Goal: Task Accomplishment & Management: Complete application form

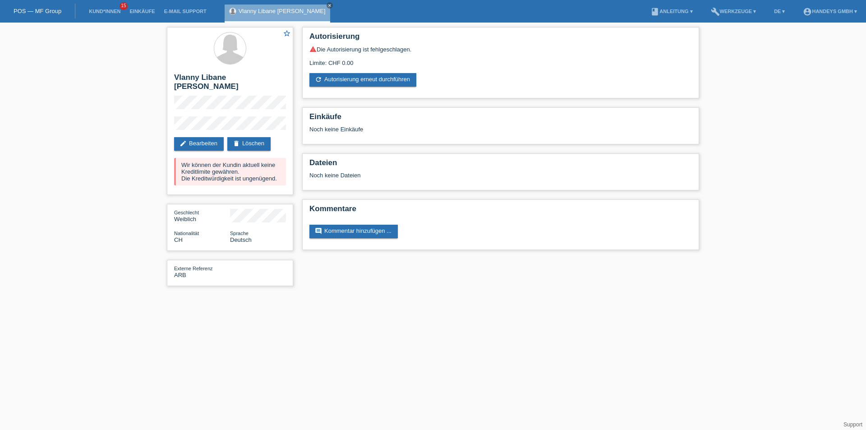
click at [109, 14] on li "Kund*innen 15" at bounding box center [104, 11] width 41 height 23
click at [107, 11] on link "Kund*innen" at bounding box center [104, 11] width 41 height 5
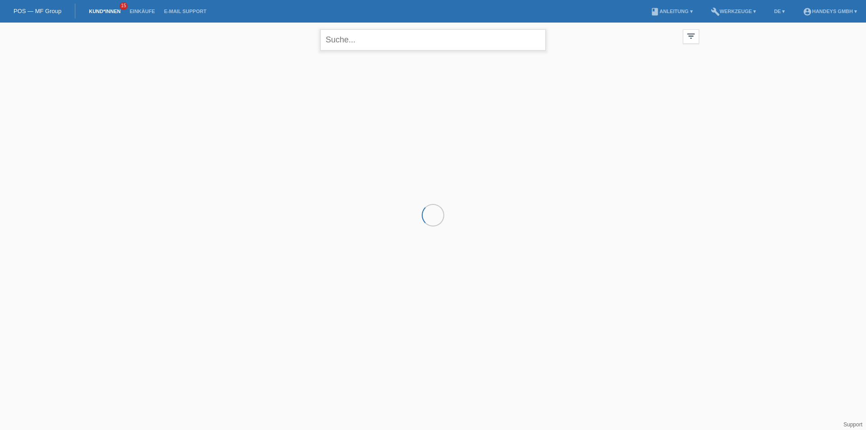
click at [343, 43] on input "text" at bounding box center [433, 39] width 226 height 21
type input "guntern"
click at [297, 125] on span "Anzeigen" at bounding box center [301, 126] width 24 height 7
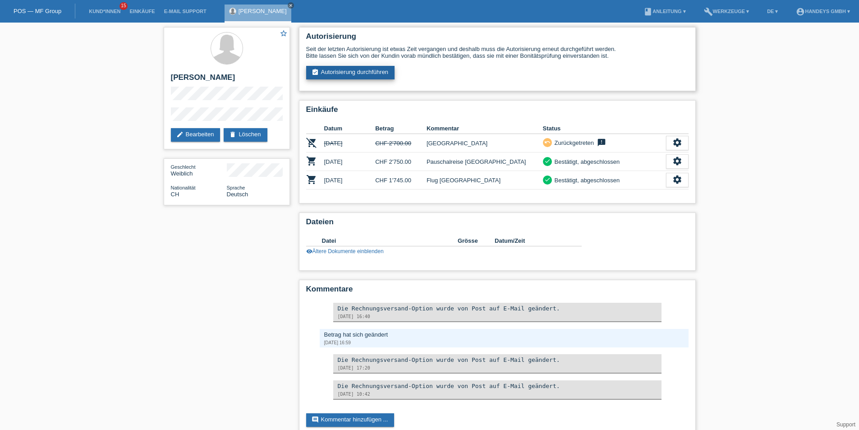
click at [348, 78] on link "assignment_turned_in Autorisierung durchführen" at bounding box center [350, 73] width 89 height 14
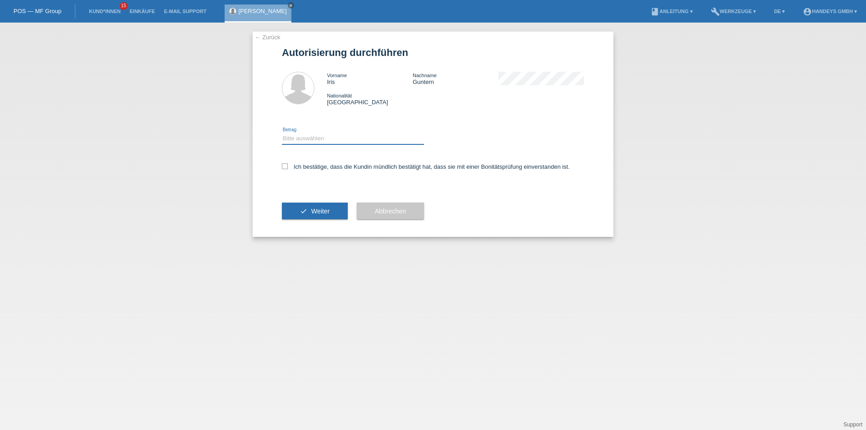
click at [310, 134] on select "Bitte auswählen CHF 1.00 - CHF 499.00 CHF 500.00 - CHF 1'999.00 CHF 2'000.00 - …" at bounding box center [353, 138] width 142 height 11
select select "3"
click at [282, 133] on select "Bitte auswählen CHF 1.00 - CHF 499.00 CHF 500.00 - CHF 1'999.00 CHF 2'000.00 - …" at bounding box center [353, 138] width 142 height 11
drag, startPoint x: 289, startPoint y: 167, endPoint x: 291, endPoint y: 180, distance: 13.3
click at [289, 166] on label "Ich bestätige, dass die Kundin mündlich bestätigt hat, dass sie mit einer Bonit…" at bounding box center [426, 166] width 288 height 7
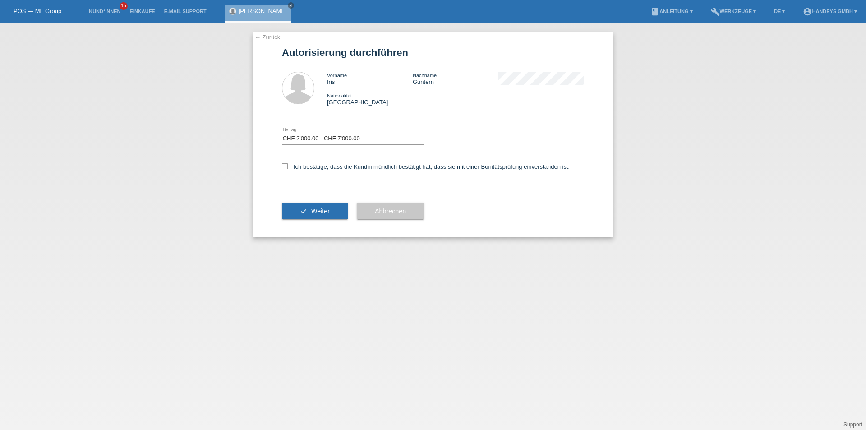
click at [288, 166] on input "Ich bestätige, dass die Kundin mündlich bestätigt hat, dass sie mit einer Bonit…" at bounding box center [285, 166] width 6 height 6
checkbox input "true"
click at [302, 212] on button "check Weiter" at bounding box center [315, 211] width 66 height 17
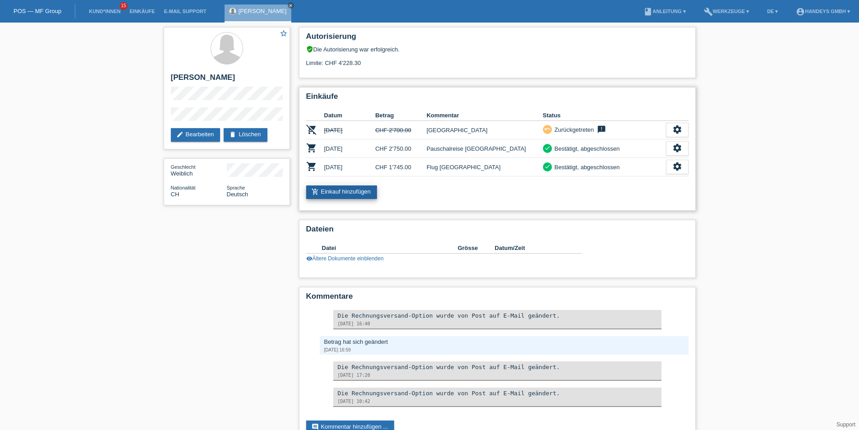
click at [348, 192] on link "add_shopping_cart Einkauf hinzufügen" at bounding box center [341, 192] width 71 height 14
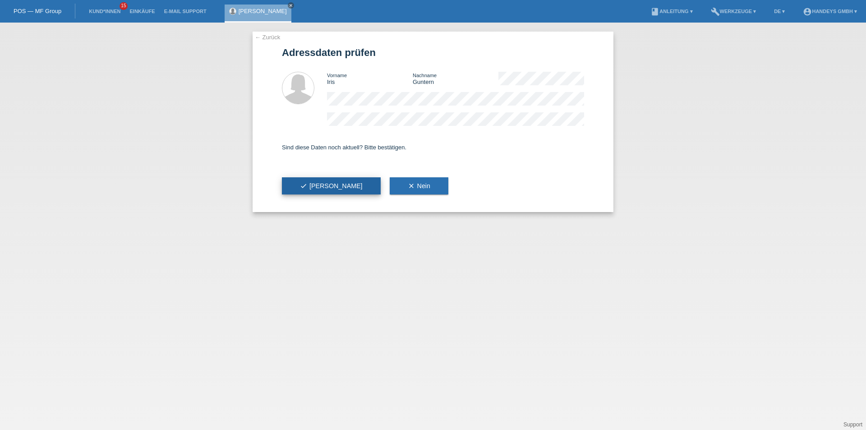
click at [299, 188] on button "check Ja" at bounding box center [331, 185] width 99 height 17
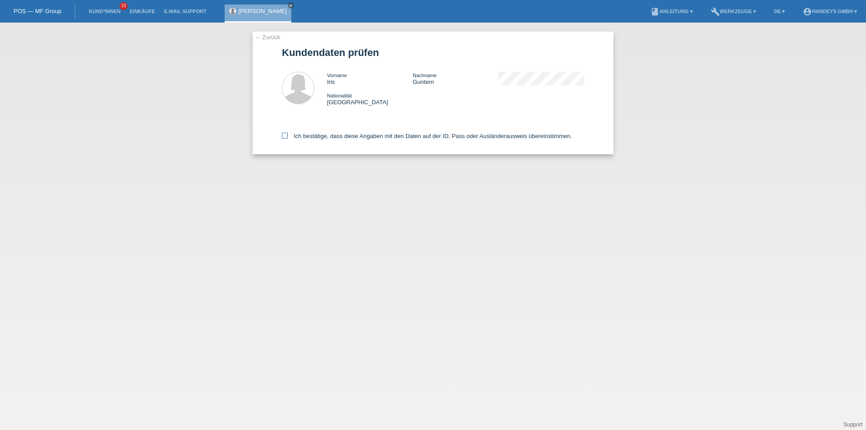
click at [295, 138] on label "Ich bestätige, dass diese Angaben mit den Daten auf der ID, Pass oder Ausländer…" at bounding box center [427, 136] width 290 height 7
click at [296, 138] on label "Ich bestätige, dass diese Angaben mit den Daten auf der ID, Pass oder Ausländer…" at bounding box center [427, 136] width 290 height 7
click at [288, 138] on input "Ich bestätige, dass diese Angaben mit den Daten auf der ID, Pass oder Ausländer…" at bounding box center [285, 136] width 6 height 6
checkbox input "true"
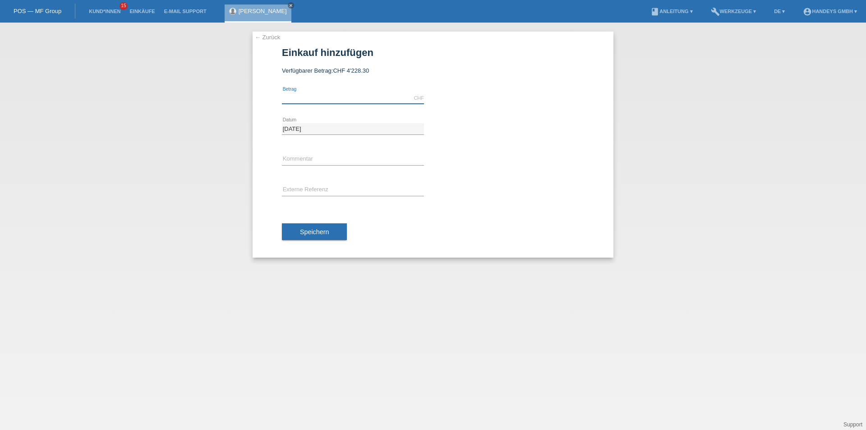
click at [304, 99] on input "text" at bounding box center [353, 97] width 142 height 11
type input "2290.00"
click at [293, 155] on input "text" at bounding box center [353, 159] width 142 height 11
type input "[GEOGRAPHIC_DATA]"
type input "ARB"
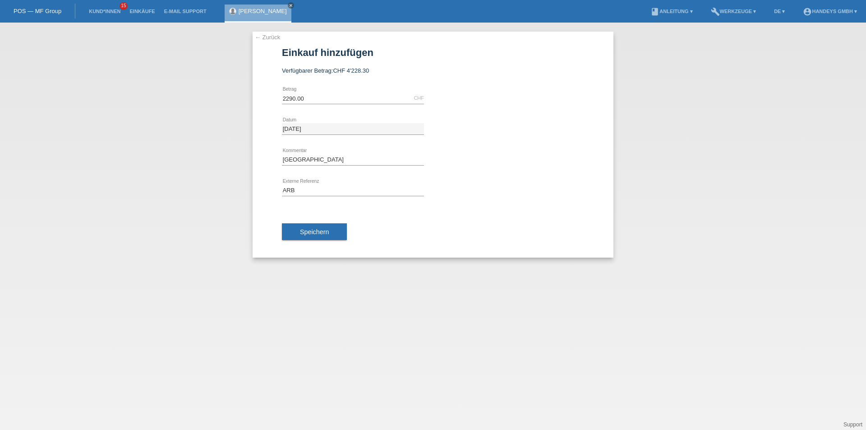
click at [313, 226] on button "Speichern" at bounding box center [314, 231] width 65 height 17
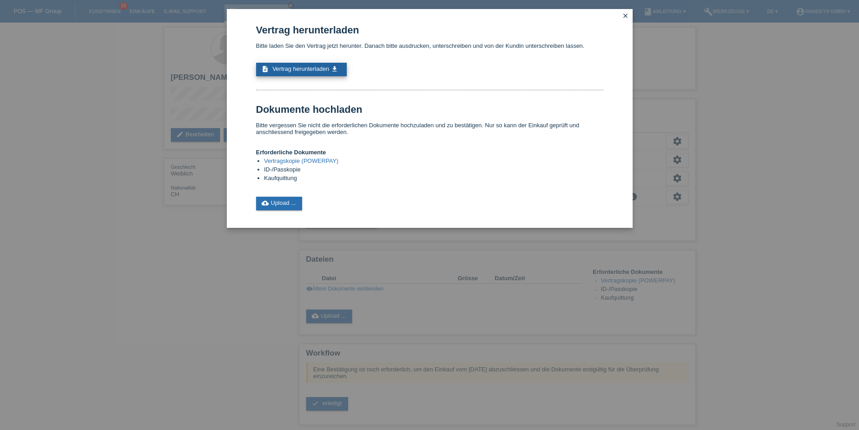
click at [319, 68] on span "Vertrag herunterladen" at bounding box center [300, 68] width 57 height 7
click at [625, 18] on icon "close" at bounding box center [625, 15] width 7 height 7
